Goal: Understand site structure: Grasp the organization and layout of the website

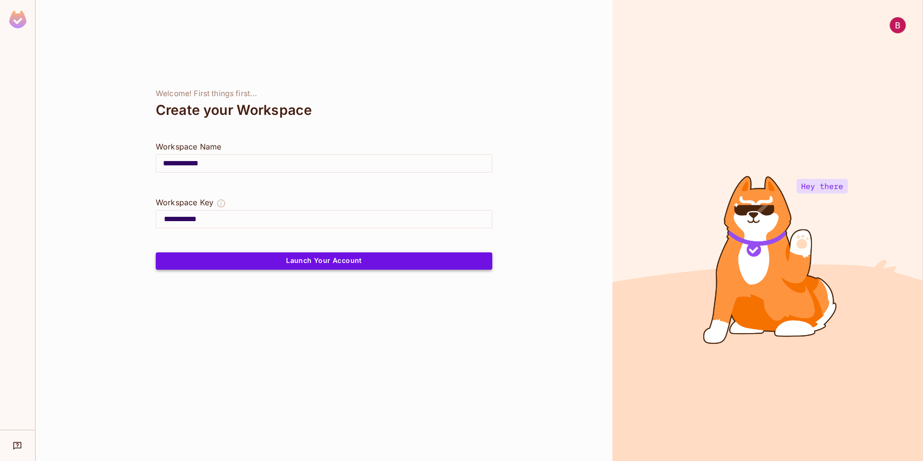
click at [338, 268] on button "Launch Your Account" at bounding box center [324, 260] width 337 height 17
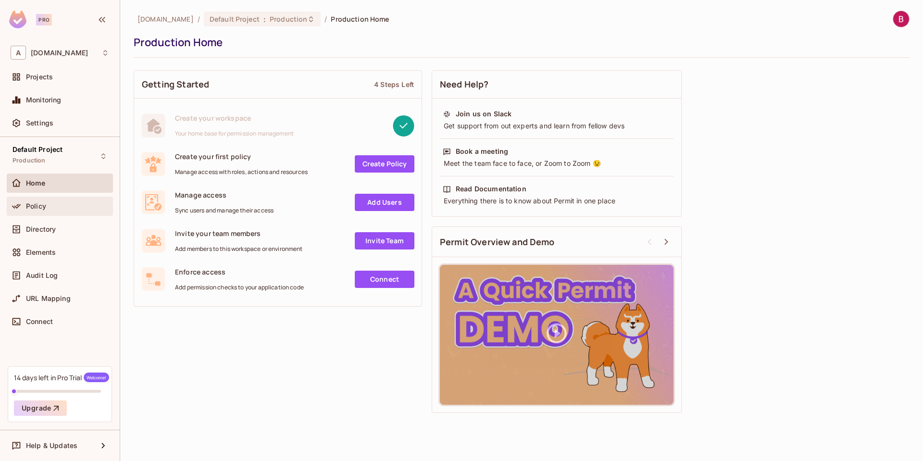
click at [67, 204] on div "Policy" at bounding box center [67, 206] width 83 height 8
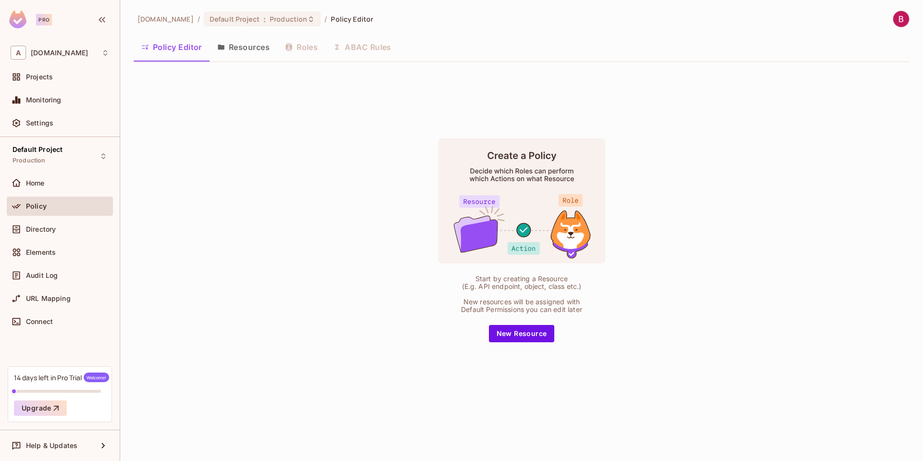
click at [249, 41] on button "Resources" at bounding box center [244, 47] width 68 height 24
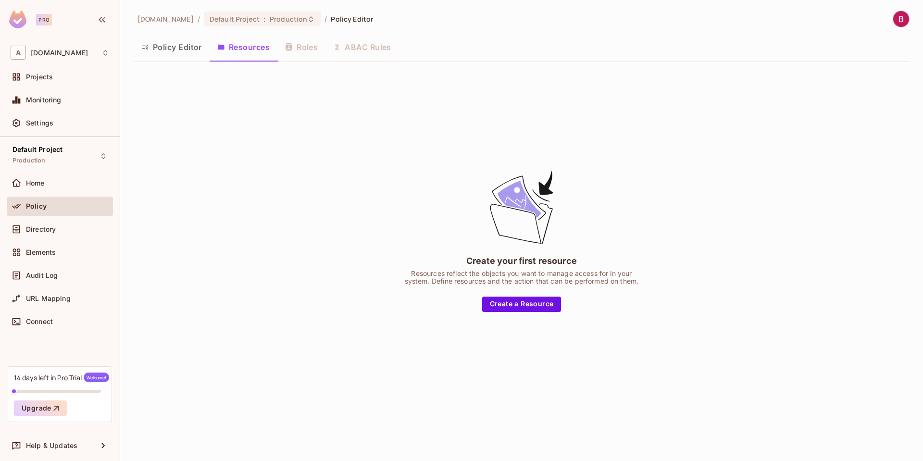
click at [170, 48] on button "Policy Editor" at bounding box center [172, 47] width 76 height 24
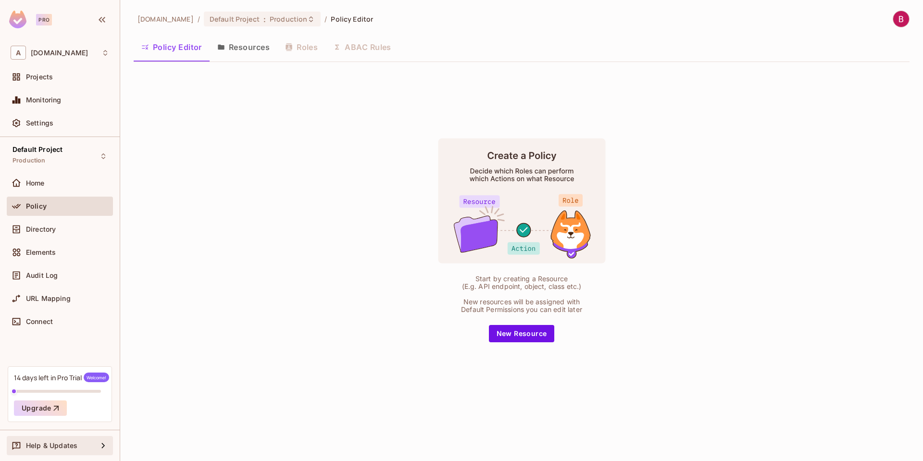
click at [104, 446] on icon at bounding box center [102, 445] width 3 height 5
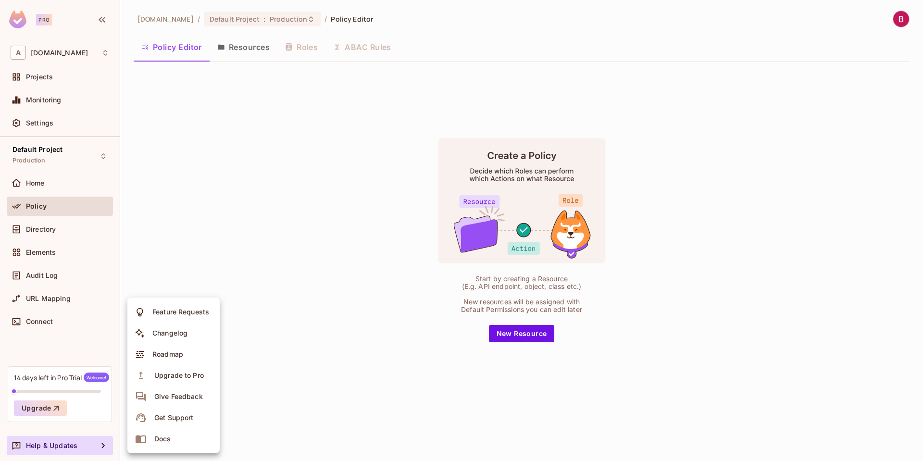
click at [357, 370] on div at bounding box center [461, 230] width 923 height 461
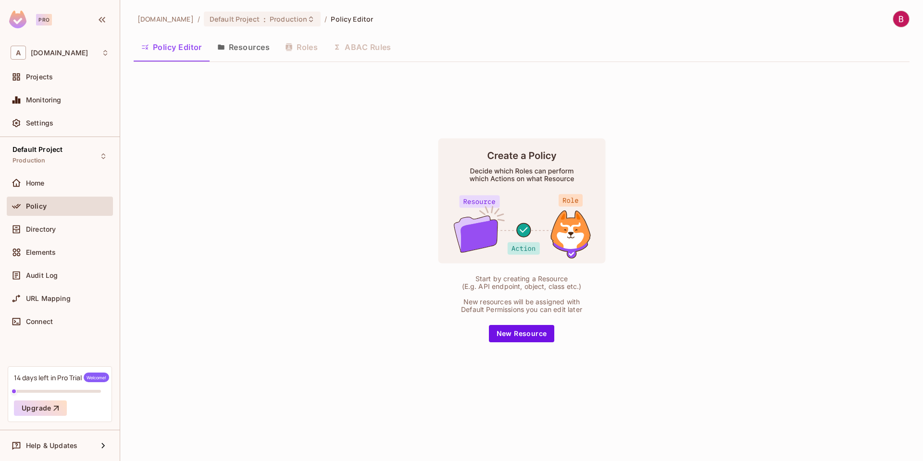
click at [904, 16] on img at bounding box center [901, 19] width 16 height 16
click at [744, 83] on div at bounding box center [461, 230] width 923 height 461
click at [252, 49] on button "Resources" at bounding box center [244, 47] width 68 height 24
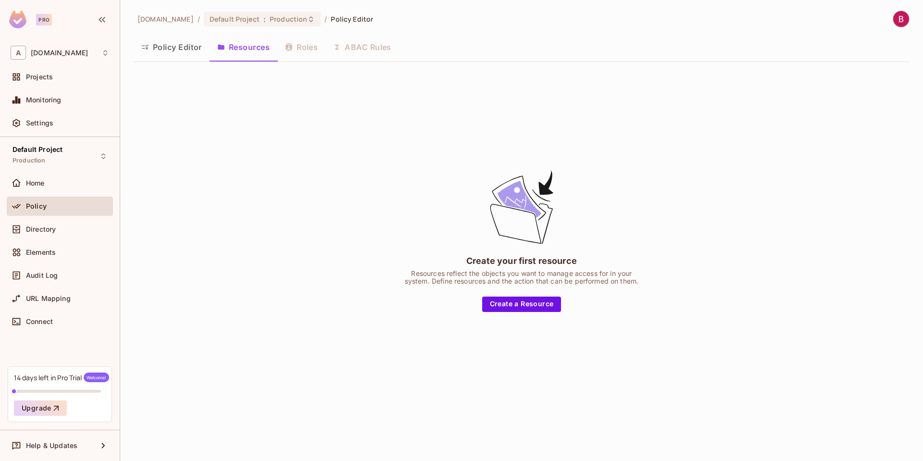
click at [318, 46] on div "Policy Editor Resources Roles ABAC Rules" at bounding box center [522, 47] width 776 height 24
click at [311, 48] on div "Policy Editor Resources Roles ABAC Rules" at bounding box center [522, 47] width 776 height 24
click at [342, 45] on div "Policy Editor Resources Roles ABAC Rules" at bounding box center [522, 47] width 776 height 24
click at [172, 44] on button "Policy Editor" at bounding box center [172, 47] width 76 height 24
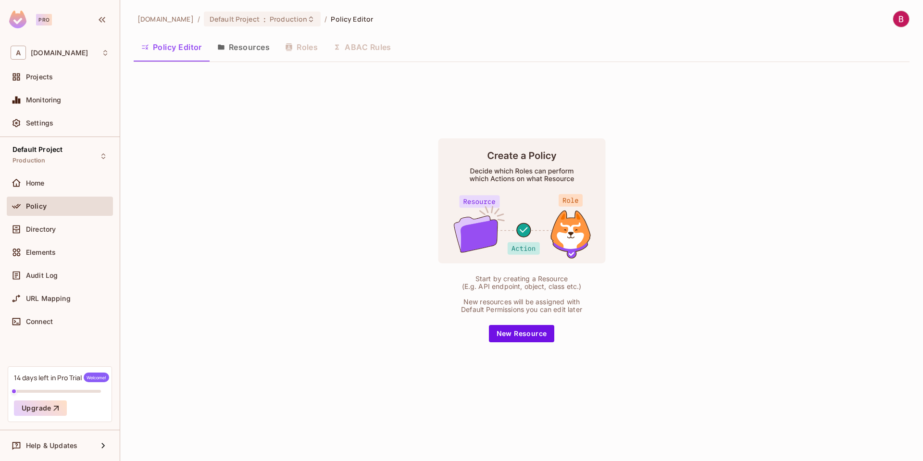
click at [244, 51] on button "Resources" at bounding box center [244, 47] width 68 height 24
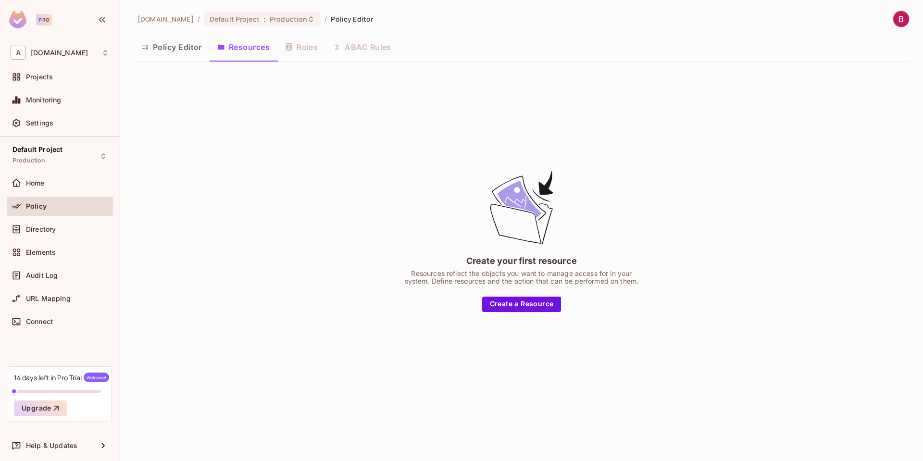
click at [198, 55] on button "Policy Editor" at bounding box center [172, 47] width 76 height 24
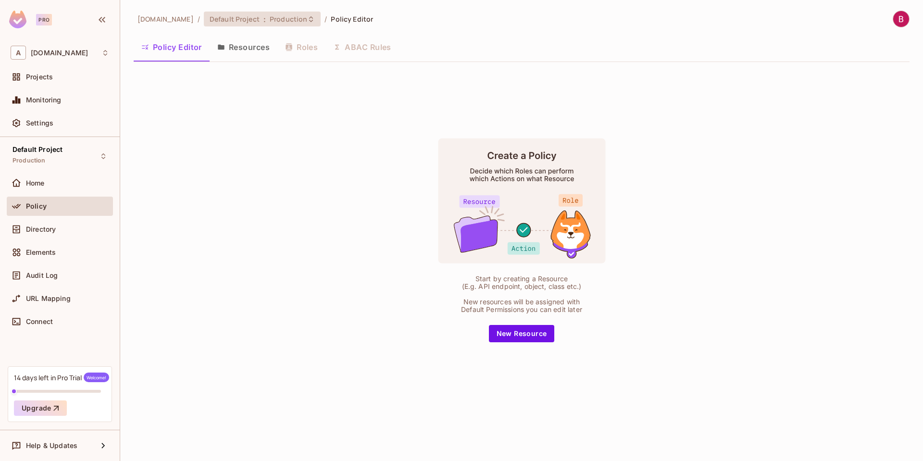
click at [265, 12] on div "Default Project : Production" at bounding box center [262, 19] width 117 height 15
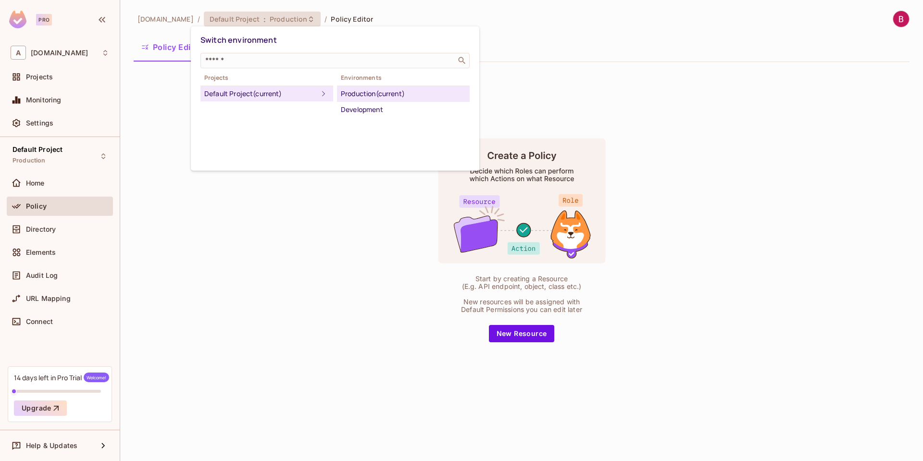
click at [96, 51] on div at bounding box center [461, 230] width 923 height 461
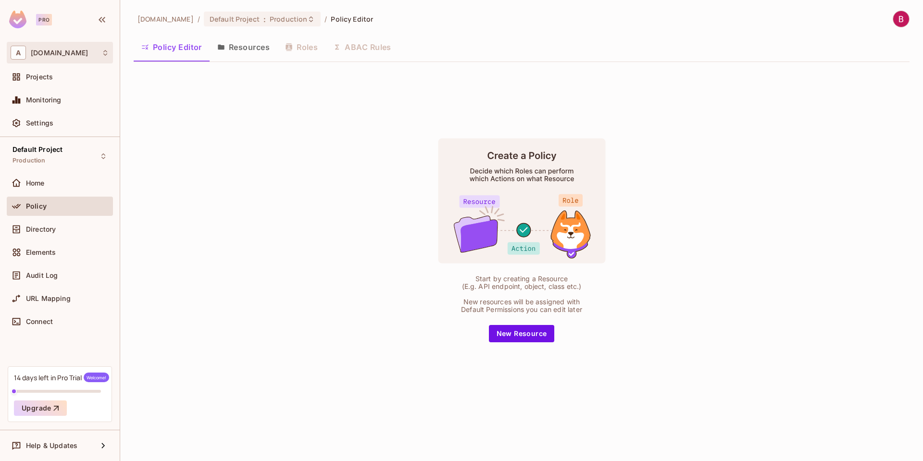
click at [101, 54] on div "A asterdio.com" at bounding box center [60, 53] width 99 height 14
click at [226, 92] on div at bounding box center [461, 230] width 923 height 461
click at [93, 160] on div "Default Project Production" at bounding box center [60, 156] width 106 height 26
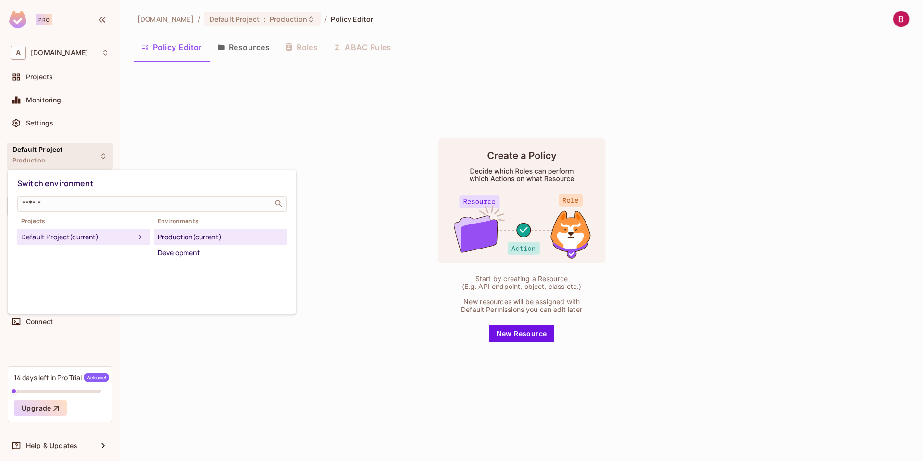
click at [284, 153] on div at bounding box center [461, 230] width 923 height 461
